Goal: Navigation & Orientation: Understand site structure

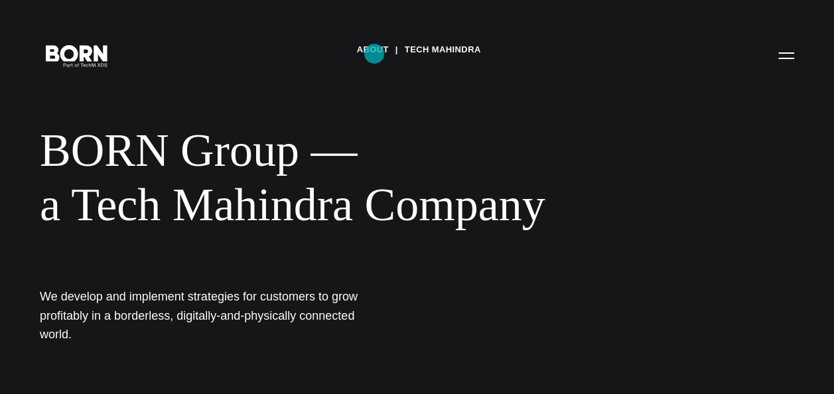
click at [374, 54] on link "About" at bounding box center [372, 50] width 32 height 20
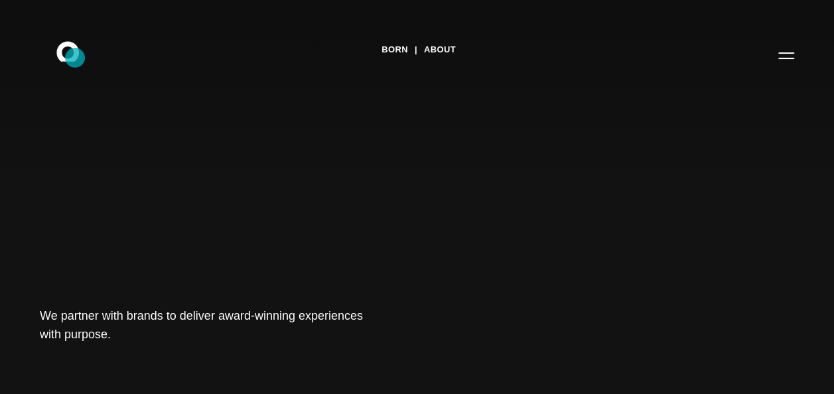
click at [75, 58] on icon at bounding box center [67, 51] width 23 height 20
